Goal: Book appointment/travel/reservation

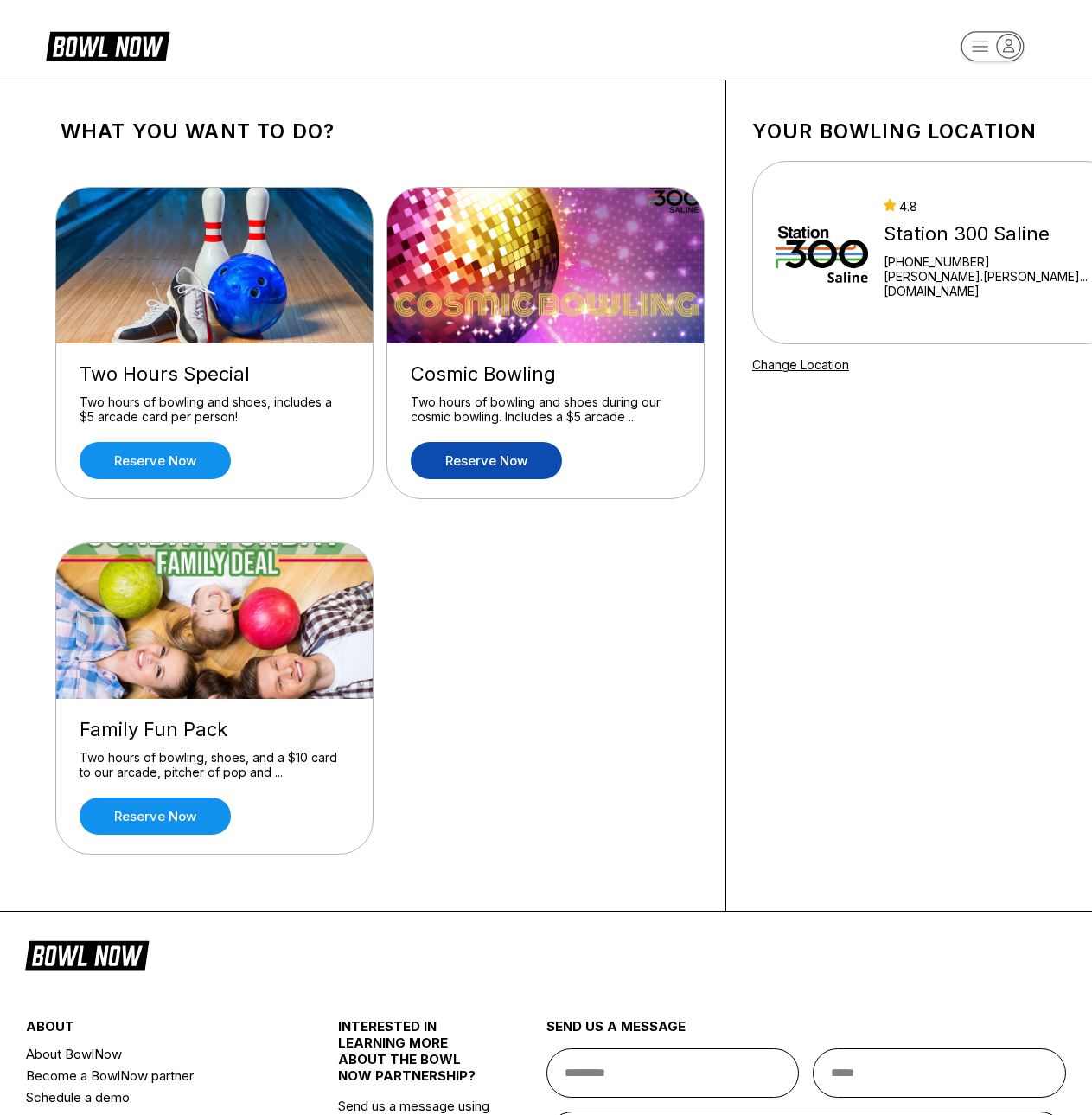
click at [490, 463] on link "Reserve now" at bounding box center [486, 461] width 151 height 37
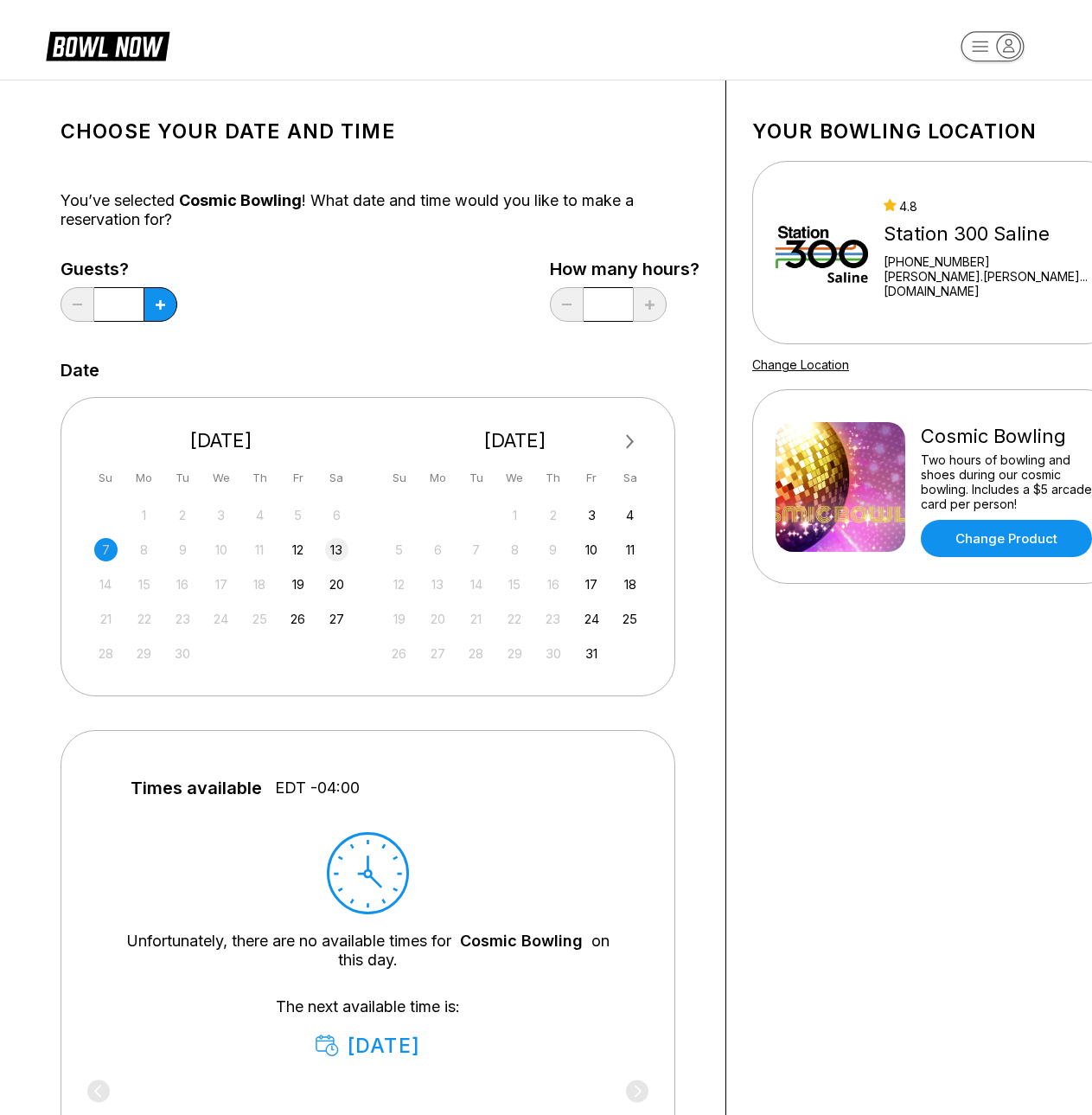
click at [336, 559] on div "13" at bounding box center [336, 549] width 23 height 23
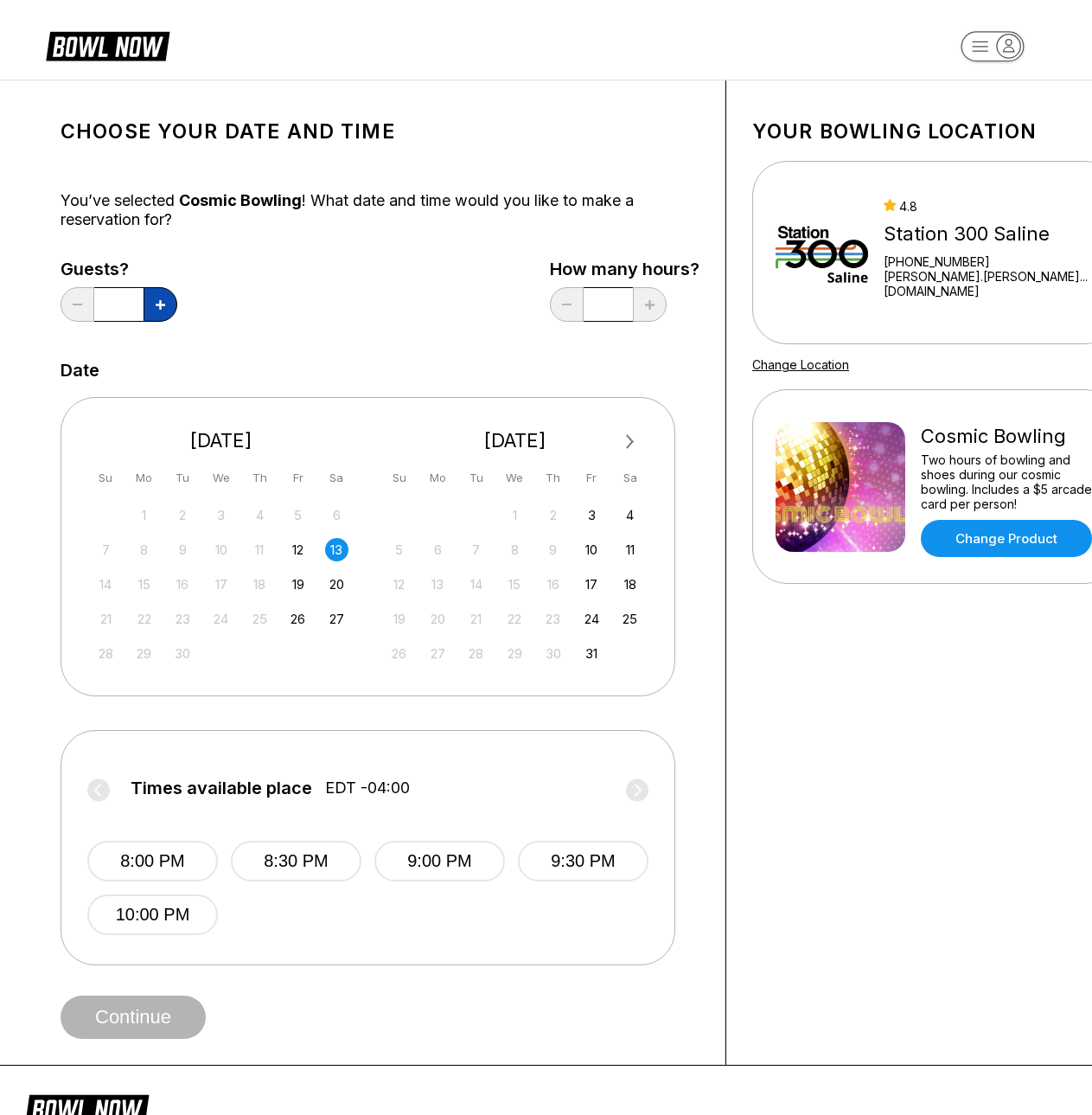
click at [167, 308] on button at bounding box center [160, 304] width 33 height 34
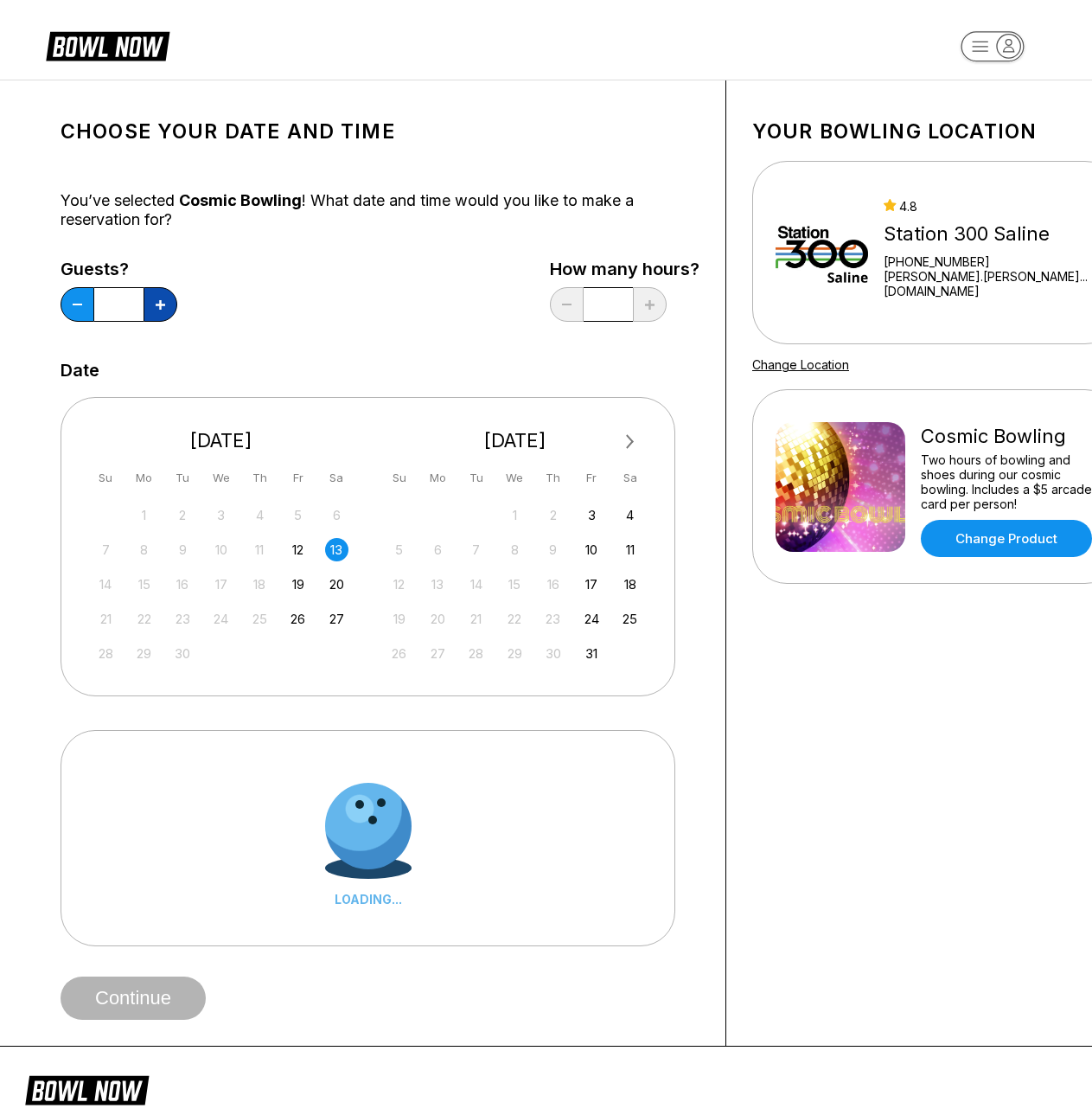
click at [167, 308] on button at bounding box center [160, 304] width 33 height 34
click at [167, 309] on button at bounding box center [160, 304] width 33 height 34
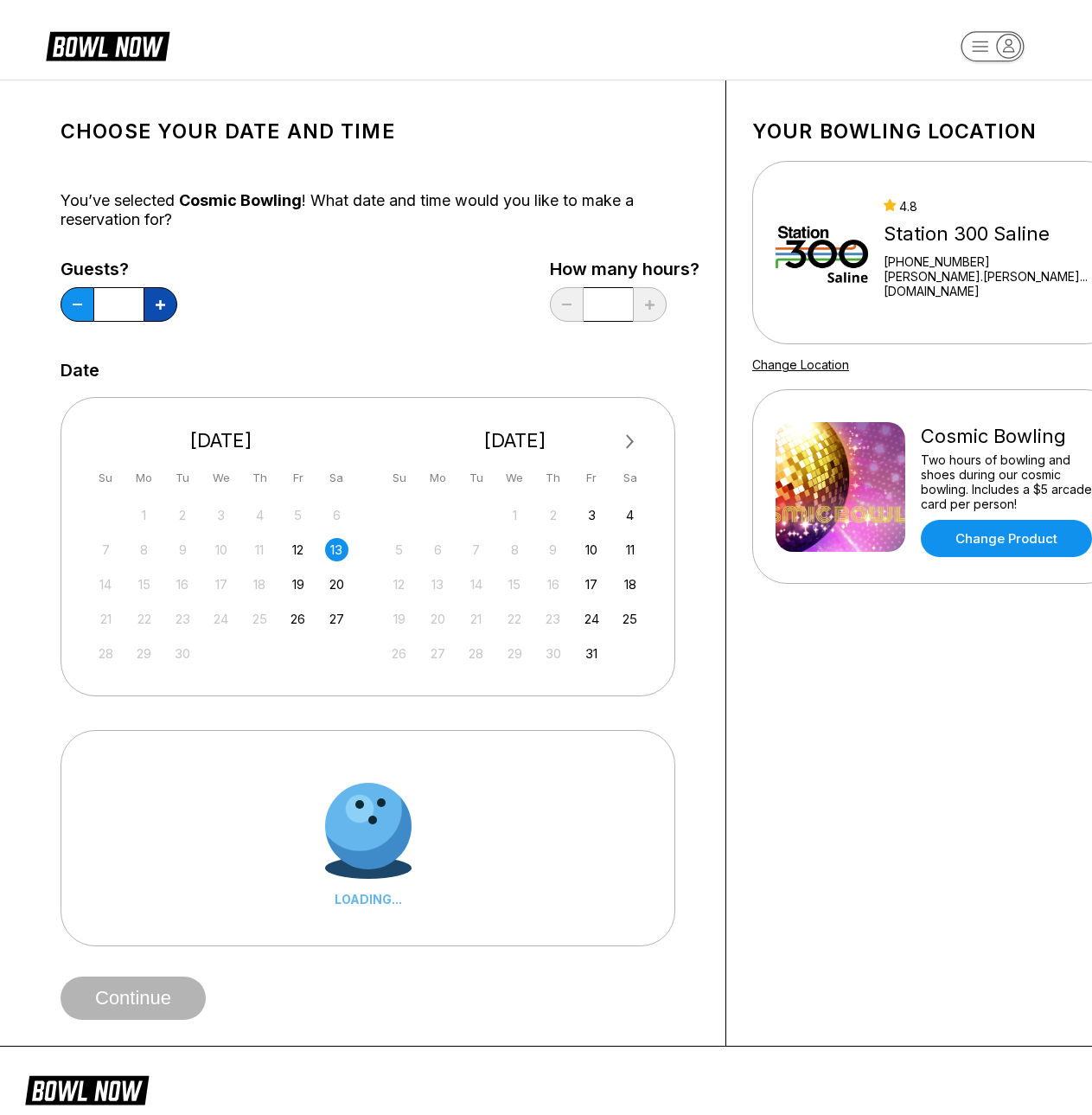
click at [167, 309] on button at bounding box center [160, 304] width 33 height 34
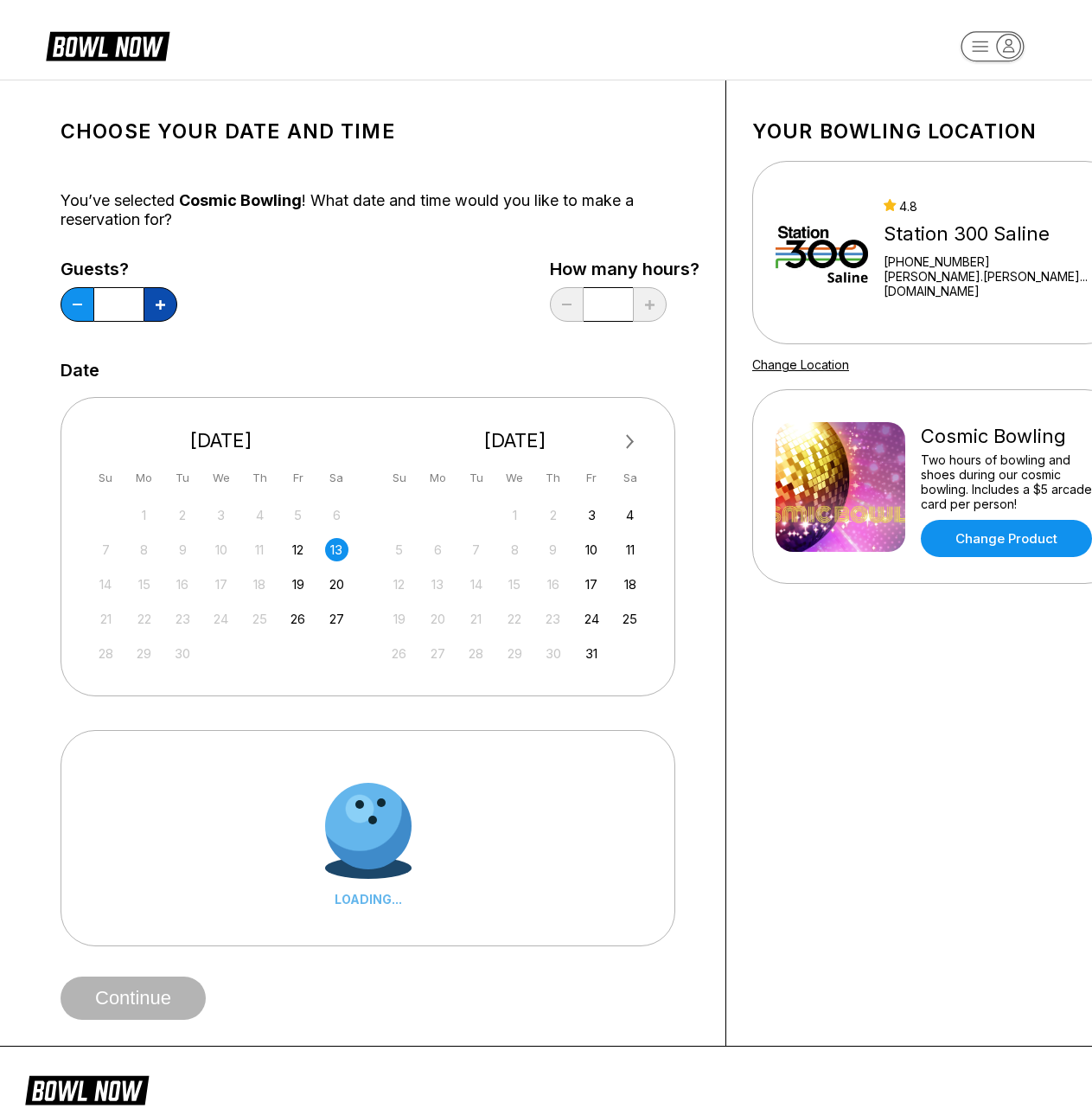
click at [167, 309] on button at bounding box center [160, 304] width 33 height 34
click at [64, 309] on button at bounding box center [77, 304] width 33 height 34
click at [65, 308] on button at bounding box center [77, 304] width 33 height 34
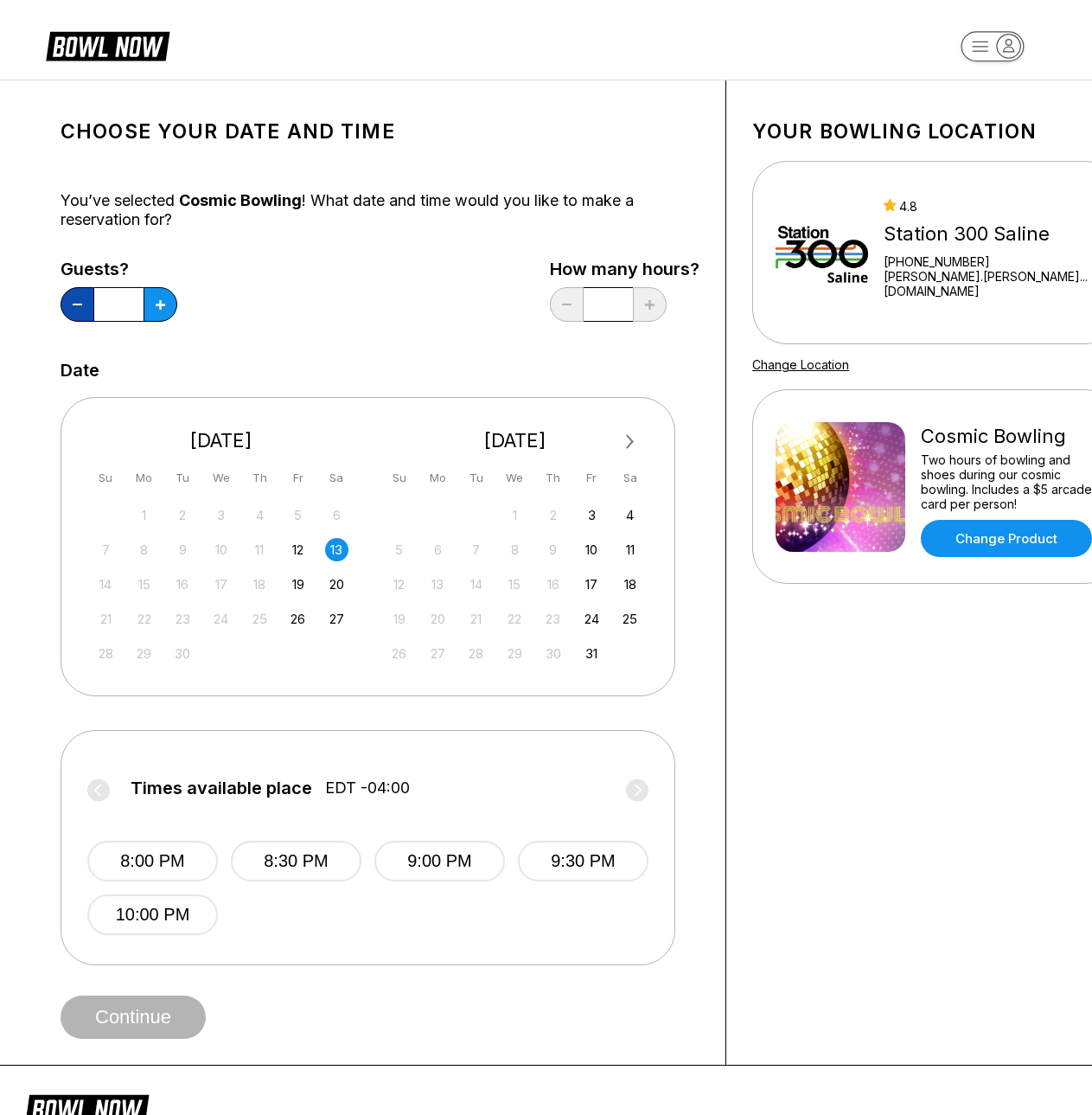
click at [85, 320] on button at bounding box center [77, 304] width 33 height 34
click at [164, 292] on button at bounding box center [160, 304] width 33 height 34
type input "**"
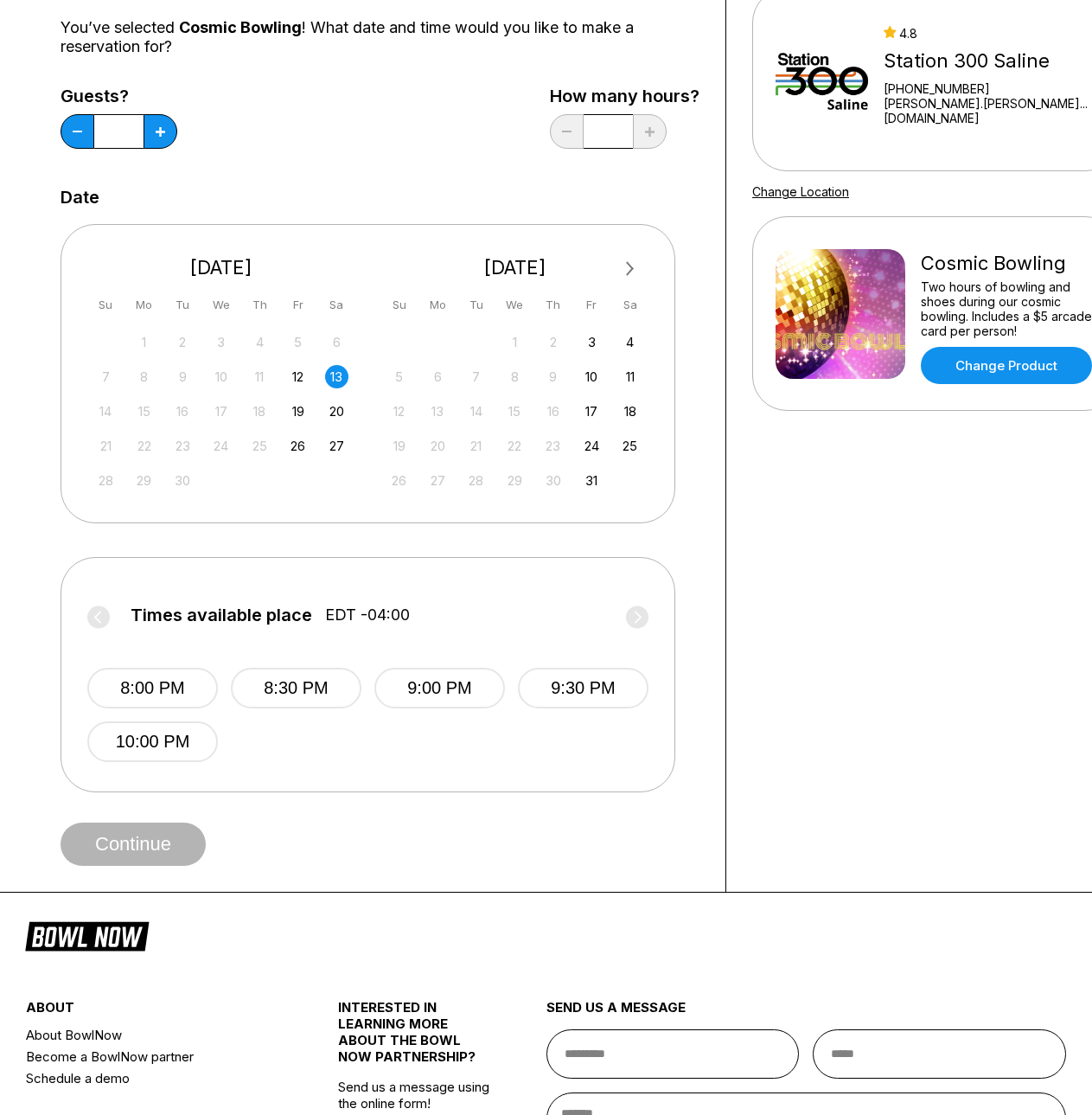
scroll to position [86, 0]
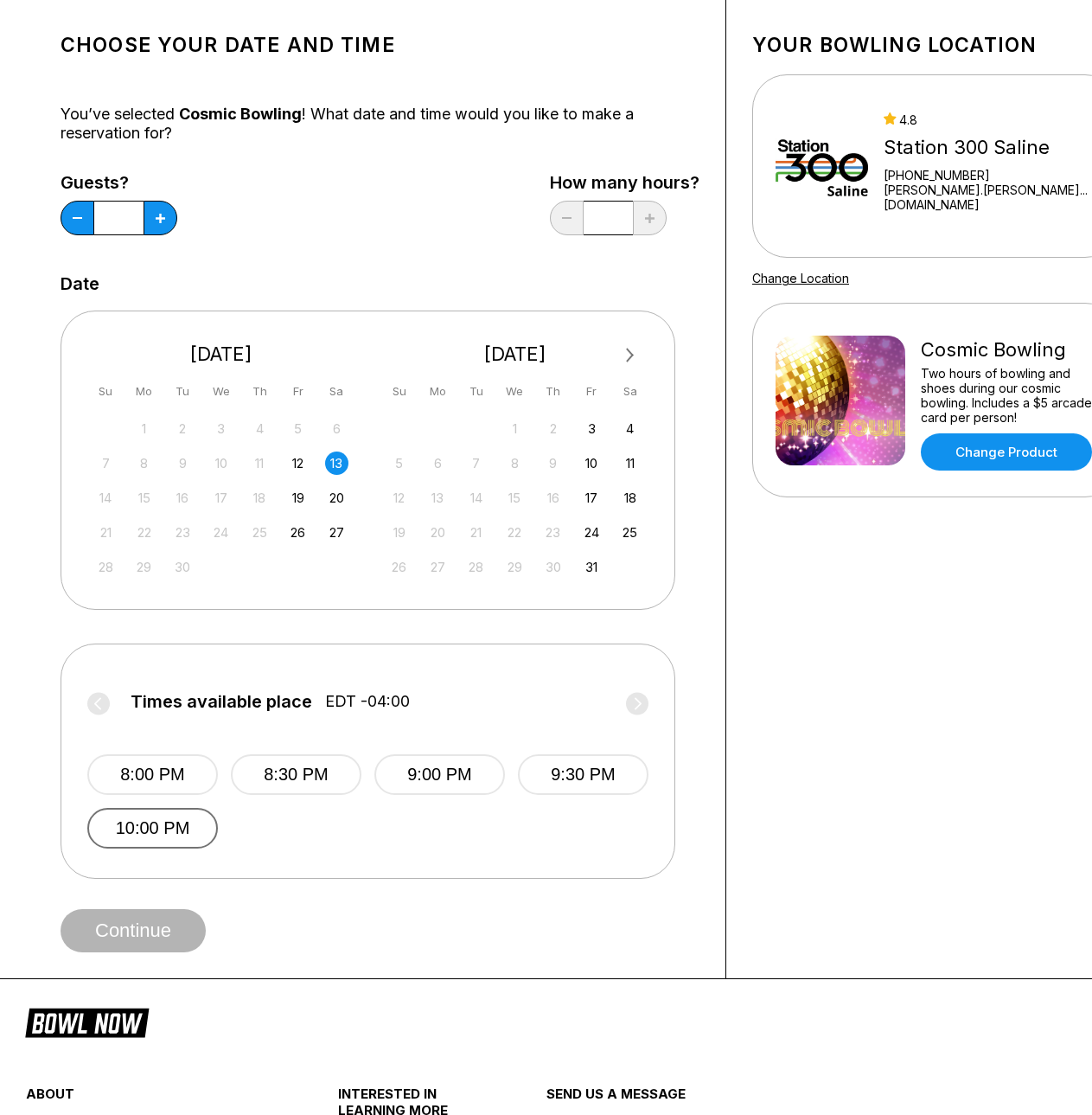
click at [158, 835] on button "10:00 PM" at bounding box center [152, 828] width 131 height 41
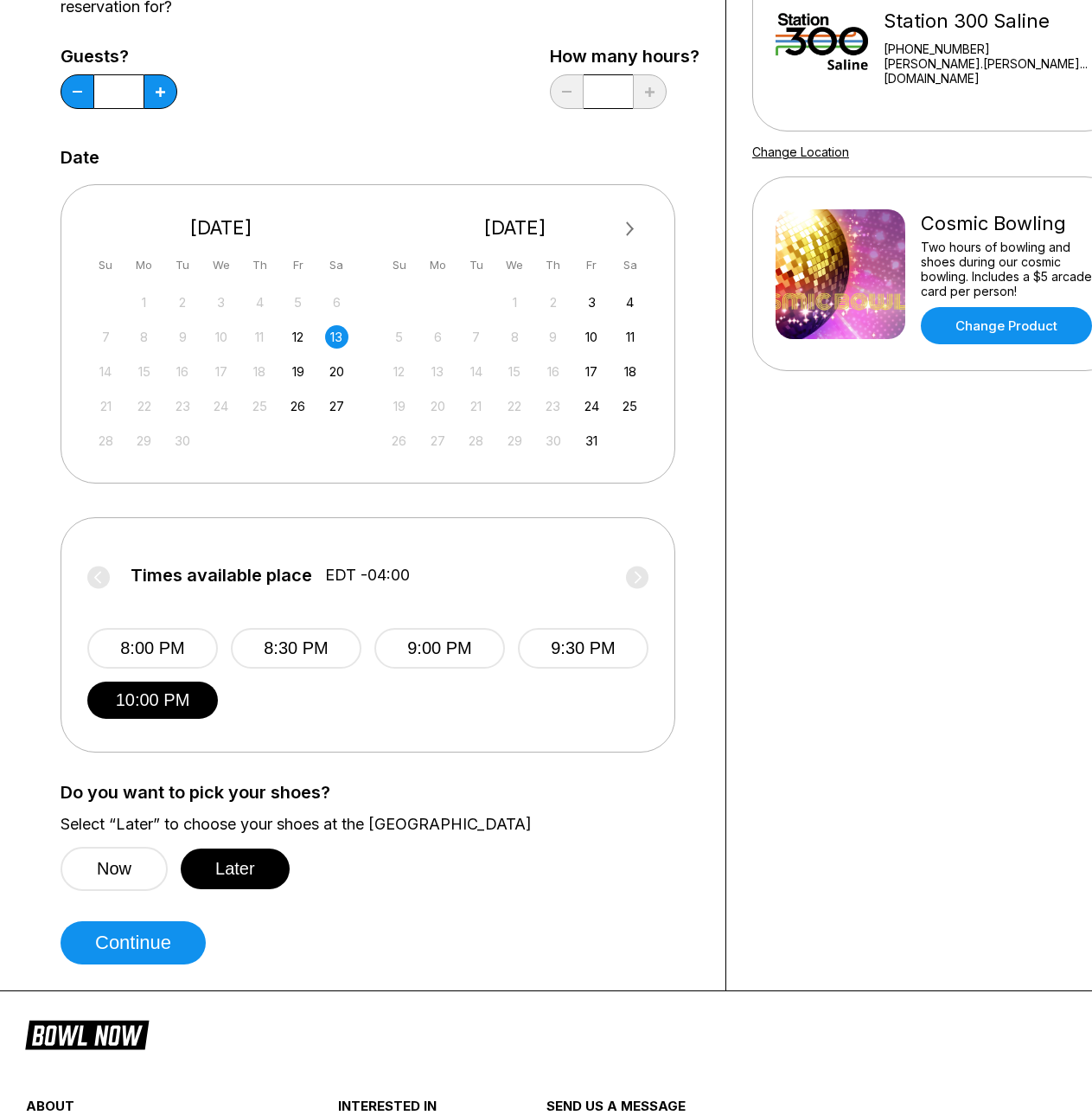
scroll to position [346, 0]
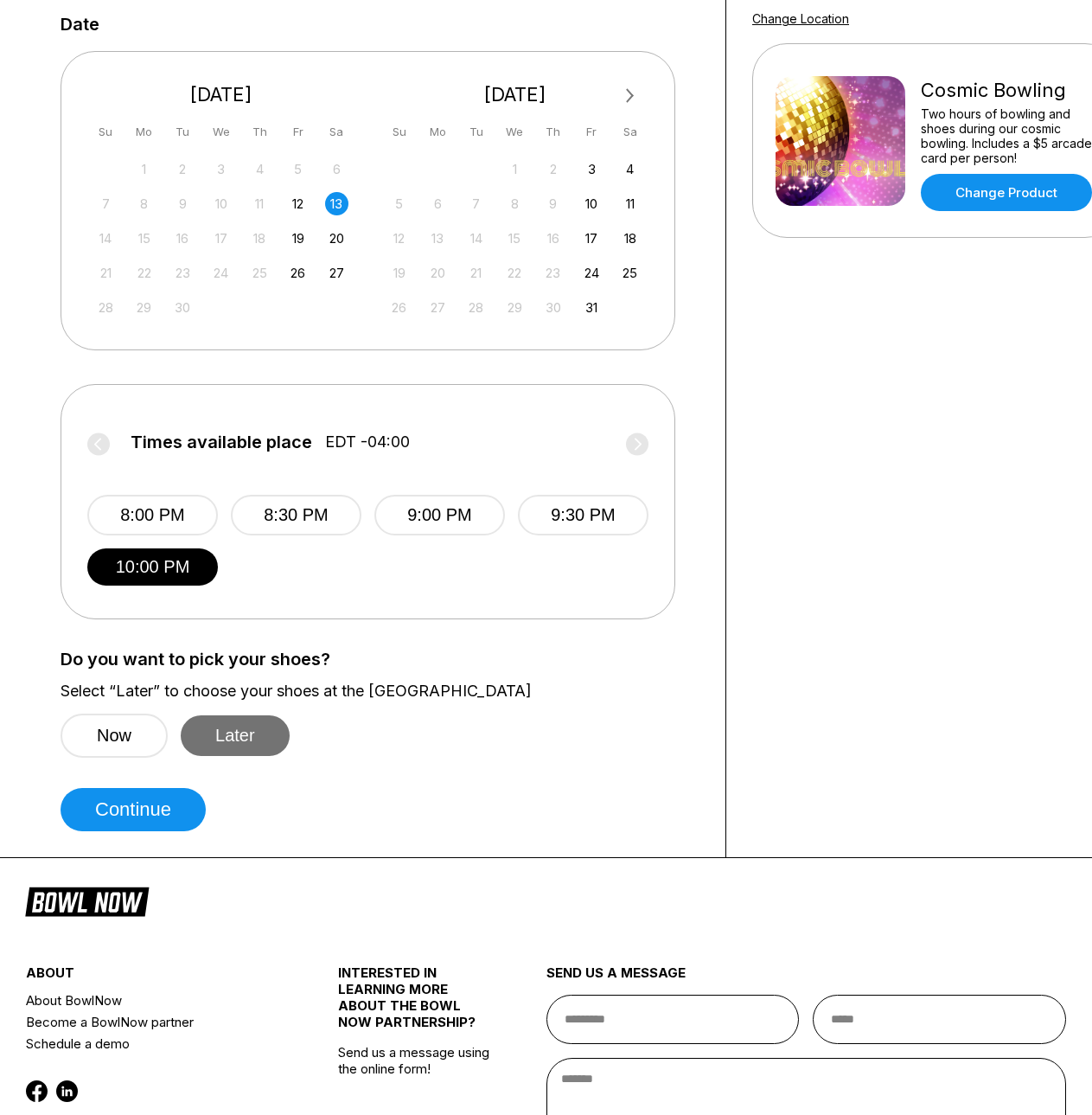
click at [273, 725] on button "Later" at bounding box center [235, 736] width 109 height 41
click at [238, 728] on button "Later" at bounding box center [235, 736] width 109 height 41
drag, startPoint x: 215, startPoint y: 800, endPoint x: 161, endPoint y: 816, distance: 56.3
click at [162, 815] on div "Choose your Date and time You’ve selected Cosmic Bowling ! What date and time w…" at bounding box center [379, 296] width 639 height 1071
click at [161, 816] on button "Continue" at bounding box center [133, 809] width 146 height 44
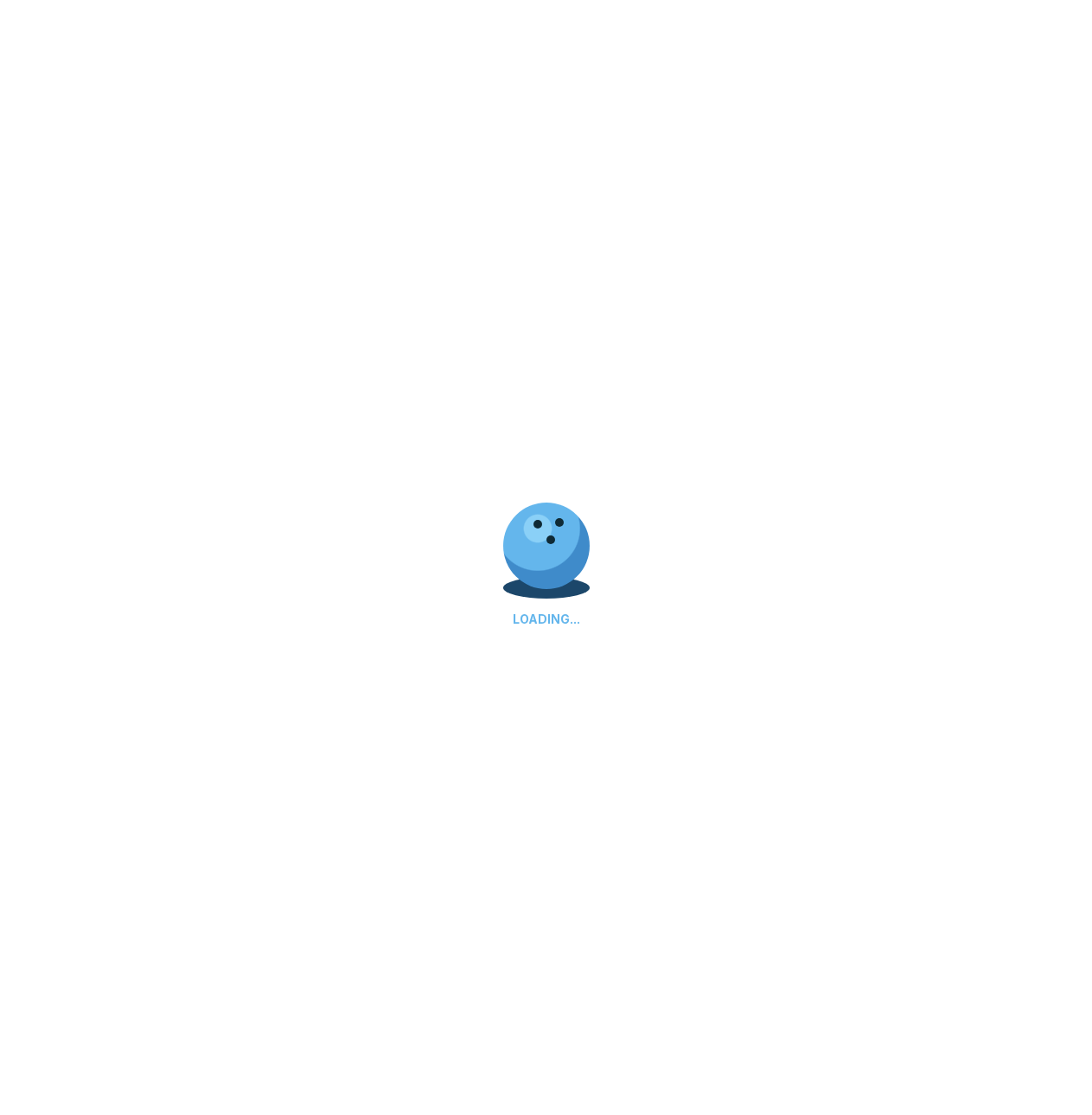
select select "**"
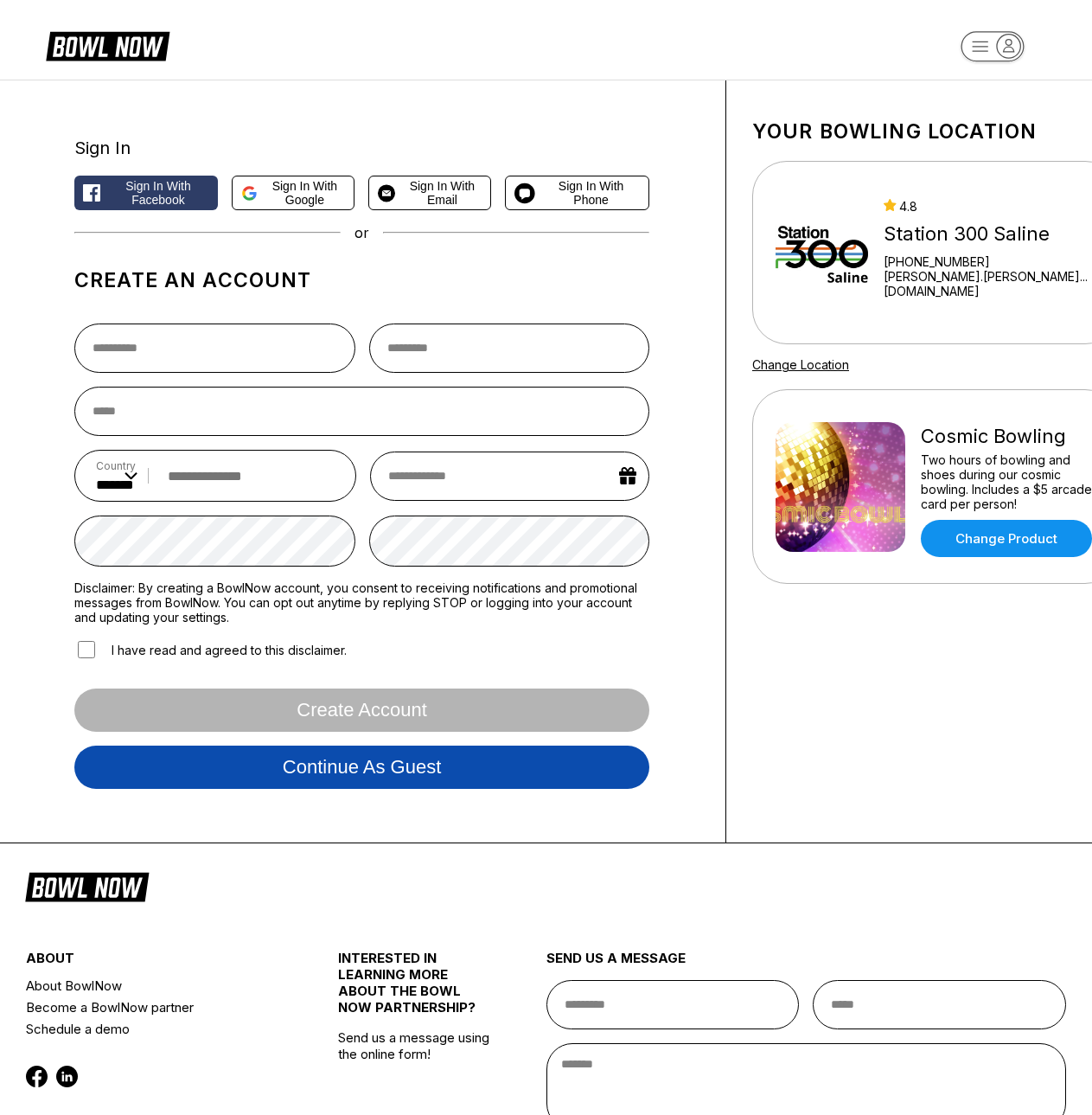
click at [353, 779] on button "Continue as guest" at bounding box center [362, 767] width 575 height 44
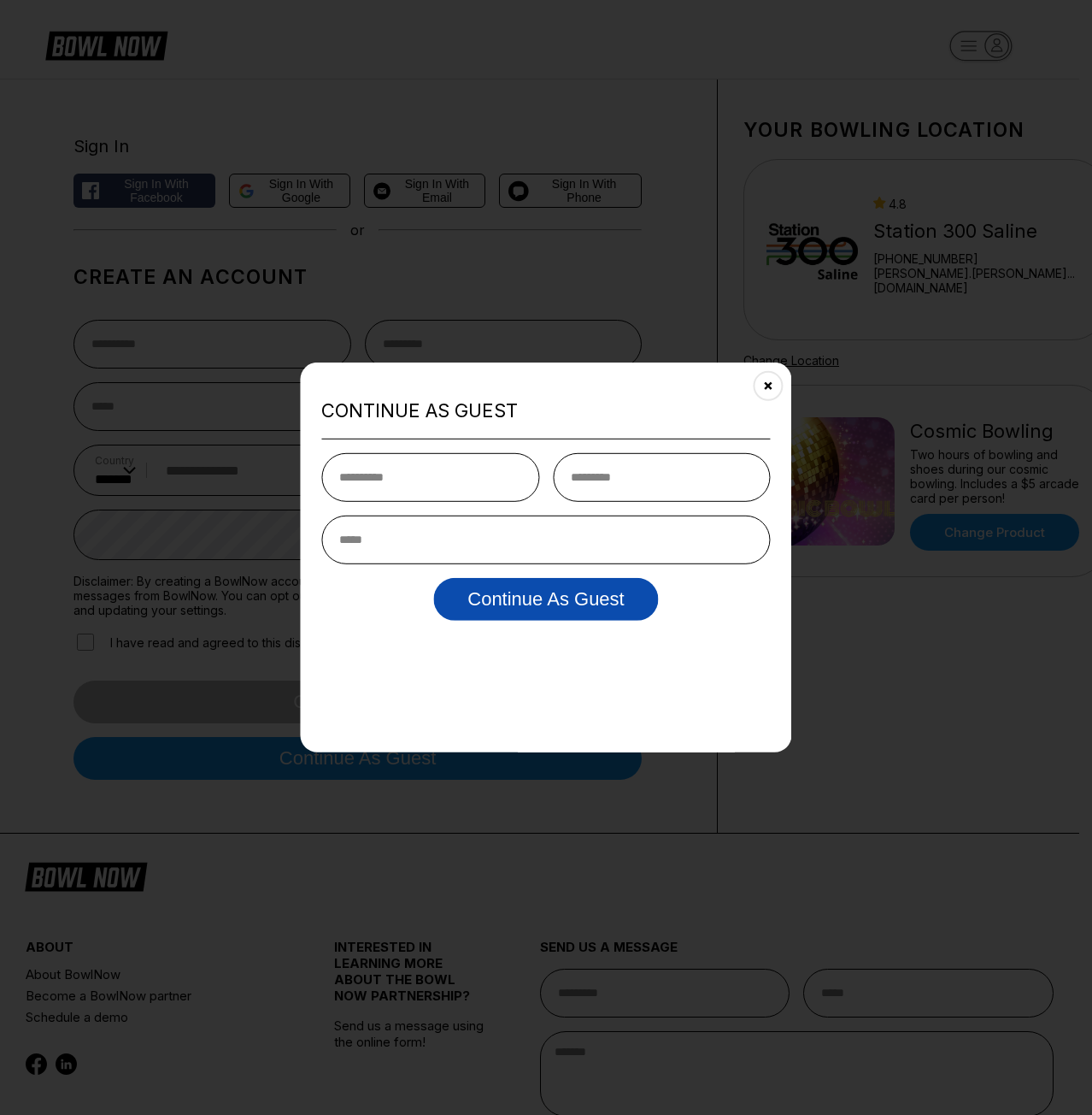
click at [530, 606] on button "Continue as Guest" at bounding box center [545, 598] width 224 height 43
click at [483, 497] on input "text" at bounding box center [431, 476] width 218 height 49
type input "*"
click at [751, 460] on input "text" at bounding box center [662, 476] width 218 height 49
type input "*"
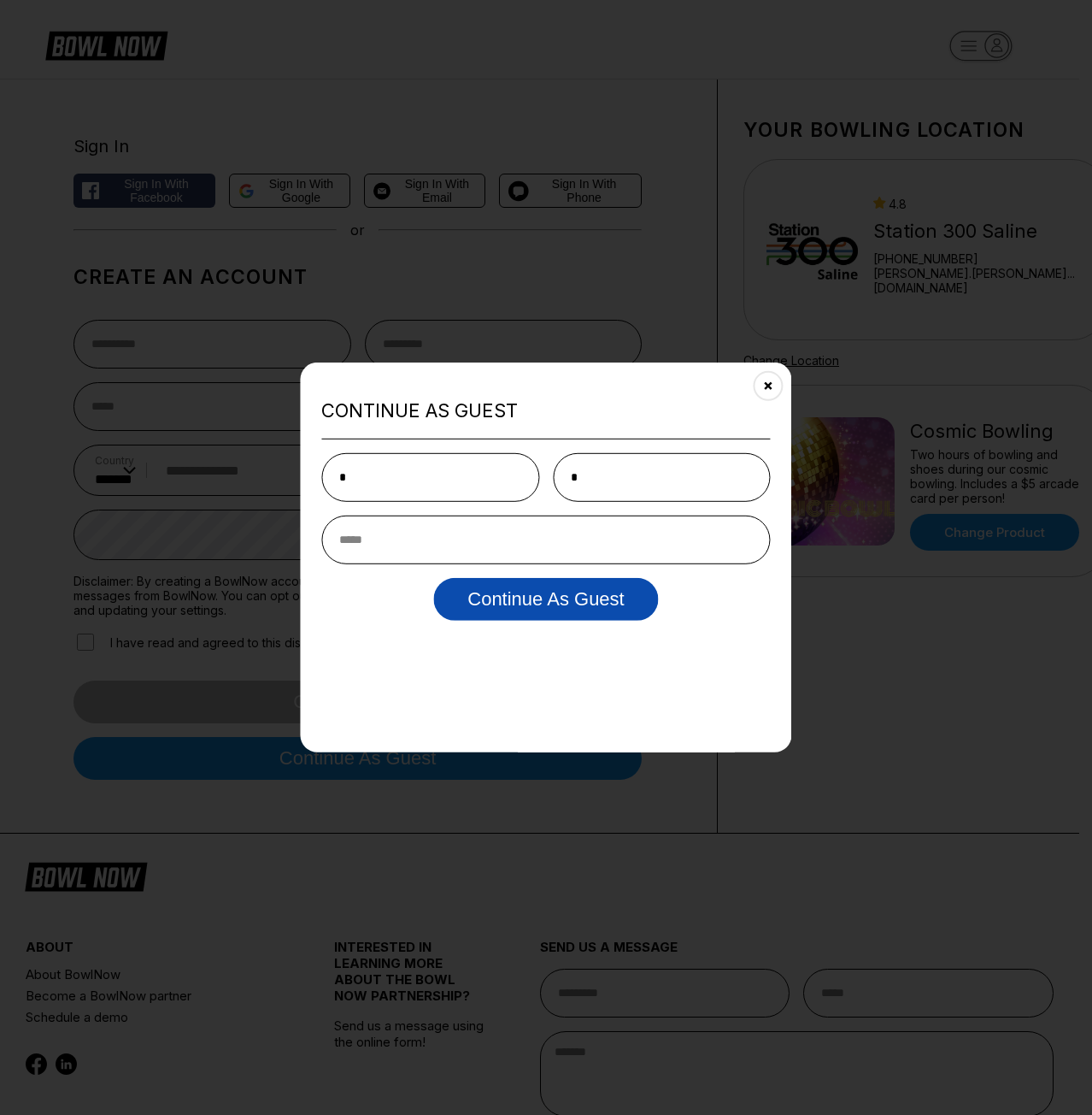
click at [603, 598] on button "Continue as Guest" at bounding box center [545, 598] width 224 height 43
click at [593, 606] on button "Continue as Guest" at bounding box center [545, 598] width 224 height 43
type input "**********"
click at [433, 577] on button "Continue as Guest" at bounding box center [545, 598] width 224 height 43
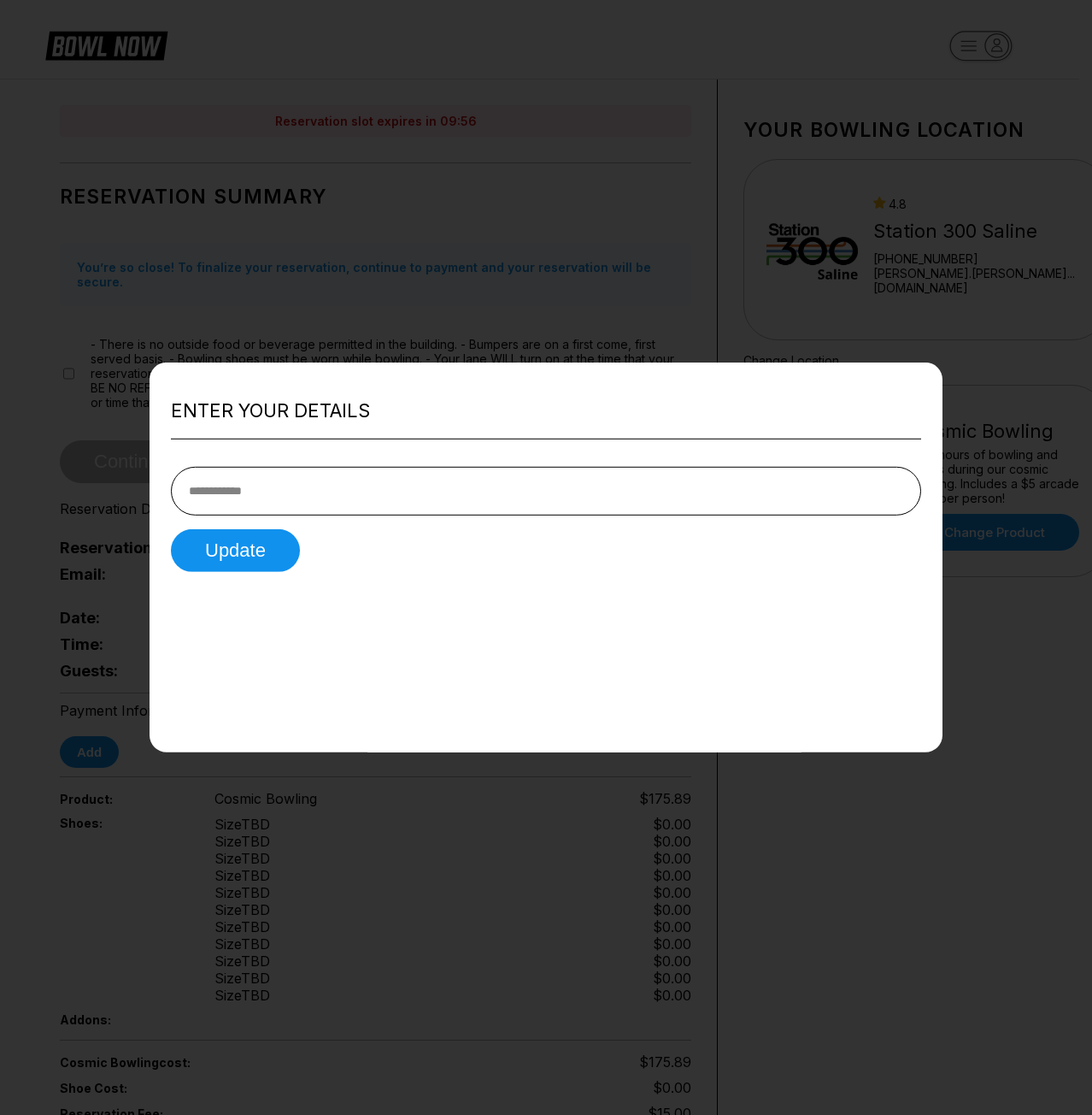
click at [590, 318] on div at bounding box center [546, 557] width 1092 height 1115
click at [183, 542] on button "Update" at bounding box center [235, 550] width 129 height 43
click at [448, 492] on input "tel" at bounding box center [546, 489] width 750 height 49
type input "*********"
click at [171, 529] on button "Update" at bounding box center [235, 550] width 129 height 43
